Goal: Information Seeking & Learning: Learn about a topic

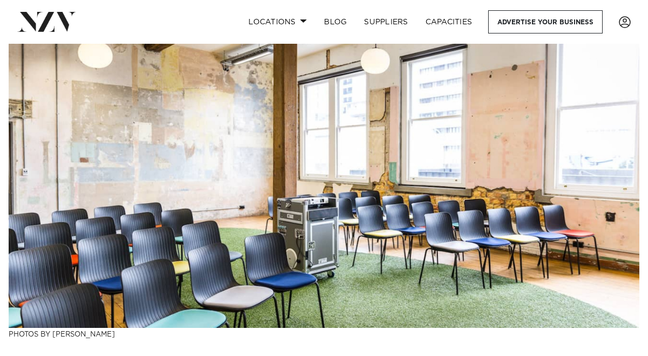
click at [268, 156] on img at bounding box center [324, 175] width 631 height 306
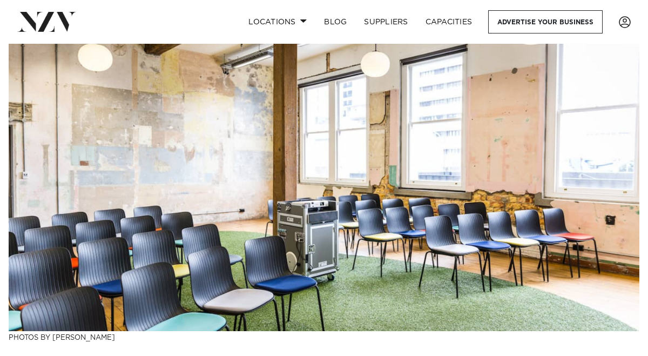
click at [268, 156] on img at bounding box center [324, 178] width 631 height 306
